Goal: Information Seeking & Learning: Find specific fact

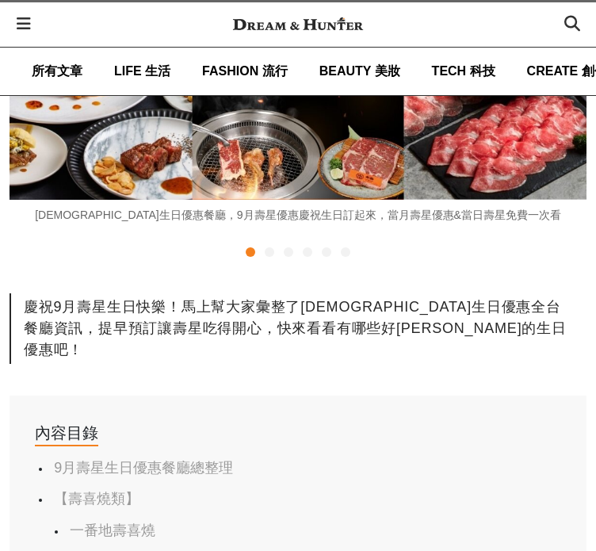
click at [136, 522] on link "一番地壽喜燒" at bounding box center [113, 530] width 86 height 16
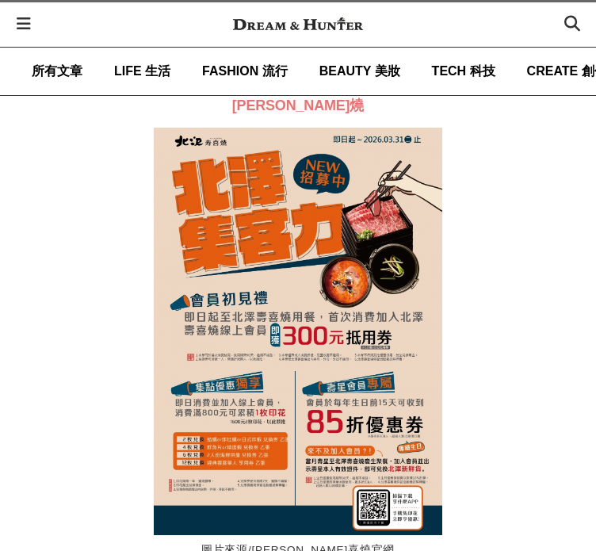
scroll to position [0, 875]
drag, startPoint x: 21, startPoint y: 372, endPoint x: 152, endPoint y: 373, distance: 130.8
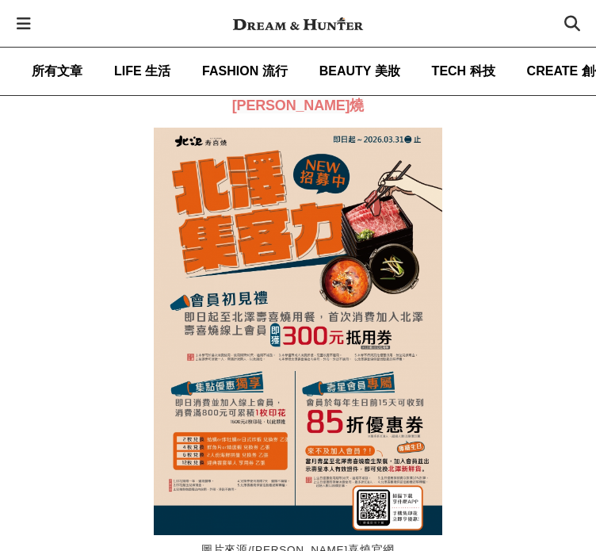
drag, startPoint x: 21, startPoint y: 399, endPoint x: 210, endPoint y: 401, distance: 189.4
drag, startPoint x: 186, startPoint y: 401, endPoint x: 295, endPoint y: 400, distance: 108.6
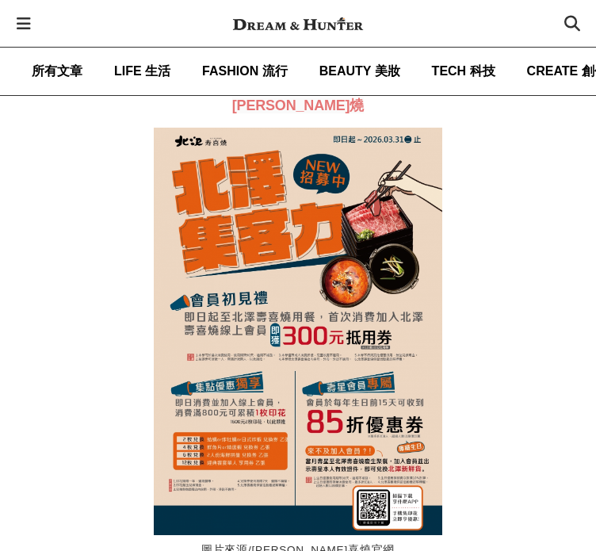
drag, startPoint x: 296, startPoint y: 402, endPoint x: 158, endPoint y: 403, distance: 137.9
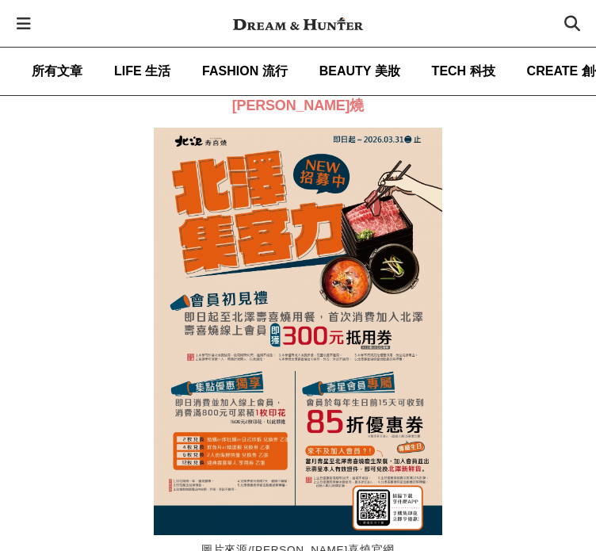
drag, startPoint x: 193, startPoint y: 397, endPoint x: 303, endPoint y: 400, distance: 110.2
drag, startPoint x: 32, startPoint y: 426, endPoint x: 214, endPoint y: 426, distance: 182.3
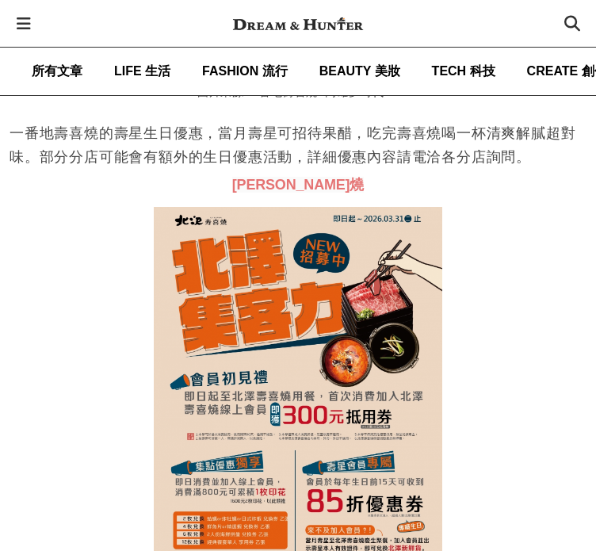
scroll to position [0, 583]
drag, startPoint x: 11, startPoint y: 422, endPoint x: 77, endPoint y: 433, distance: 66.7
copy p "[PERSON_NAME]燒"
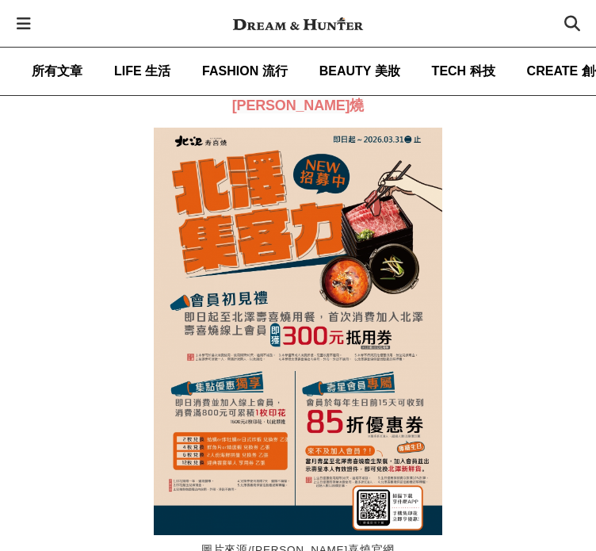
scroll to position [0, 0]
drag, startPoint x: 174, startPoint y: 249, endPoint x: 166, endPoint y: 246, distance: 8.5
click at [173, 249] on img at bounding box center [298, 332] width 288 height 408
